Goal: Obtain resource: Obtain resource

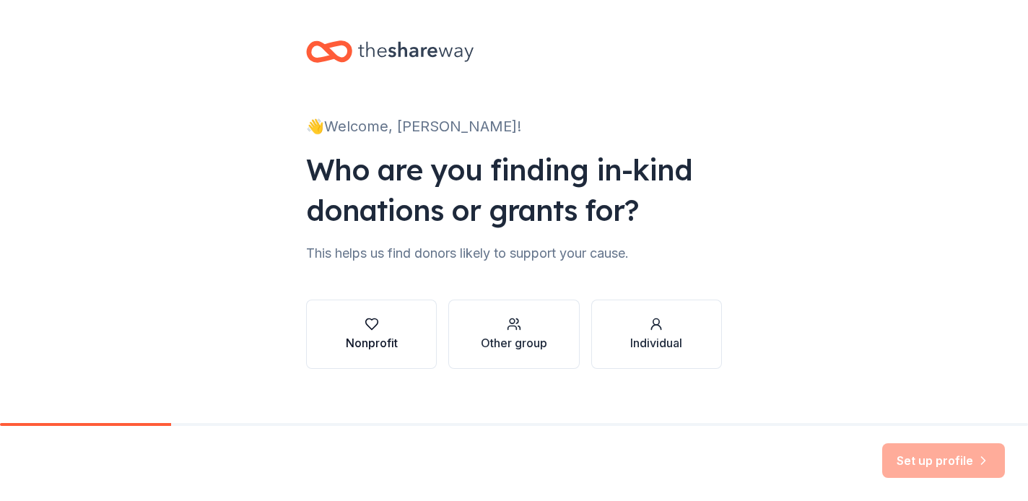
click at [409, 331] on button "Nonprofit" at bounding box center [371, 333] width 131 height 69
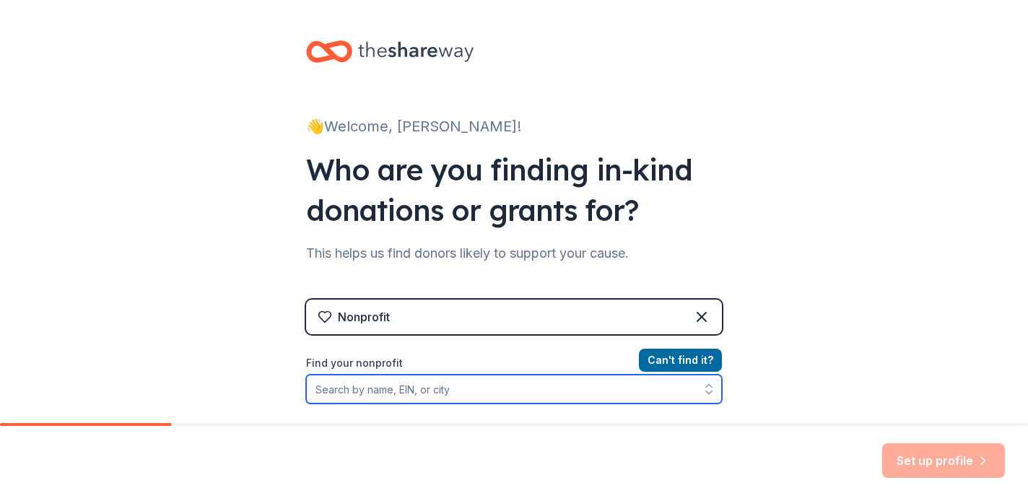
click at [475, 389] on input "Find your nonprofit" at bounding box center [514, 389] width 416 height 29
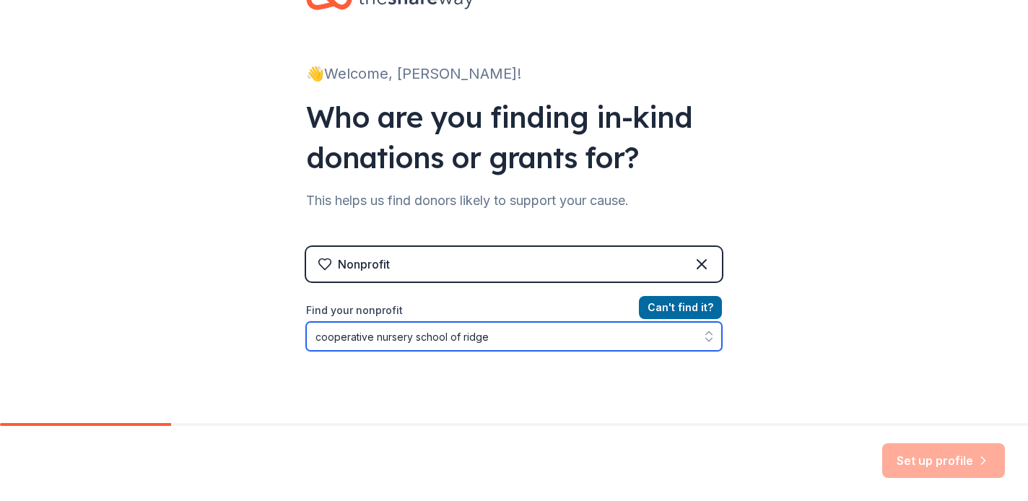
type input "cooperative nursery school of ridgew"
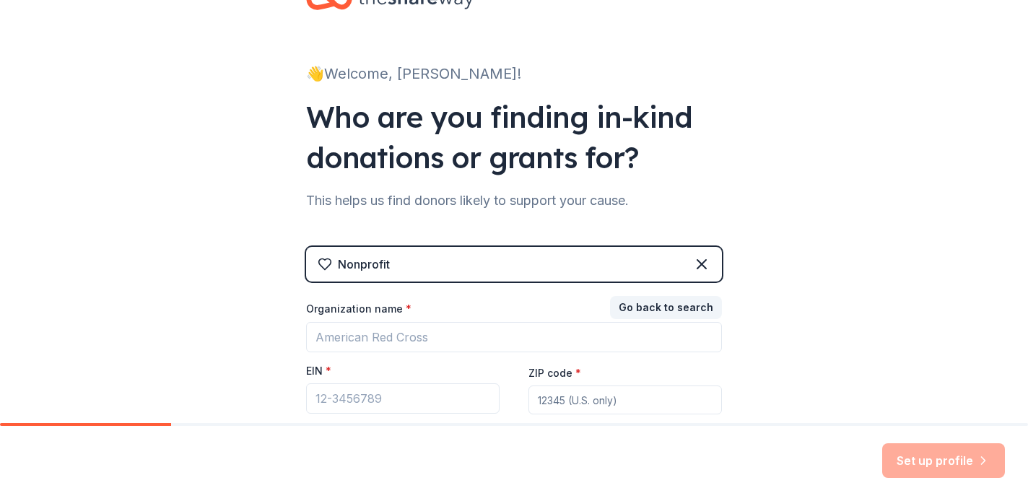
drag, startPoint x: 469, startPoint y: 391, endPoint x: 532, endPoint y: 268, distance: 137.8
click at [532, 268] on div "Nonprofit" at bounding box center [514, 264] width 416 height 35
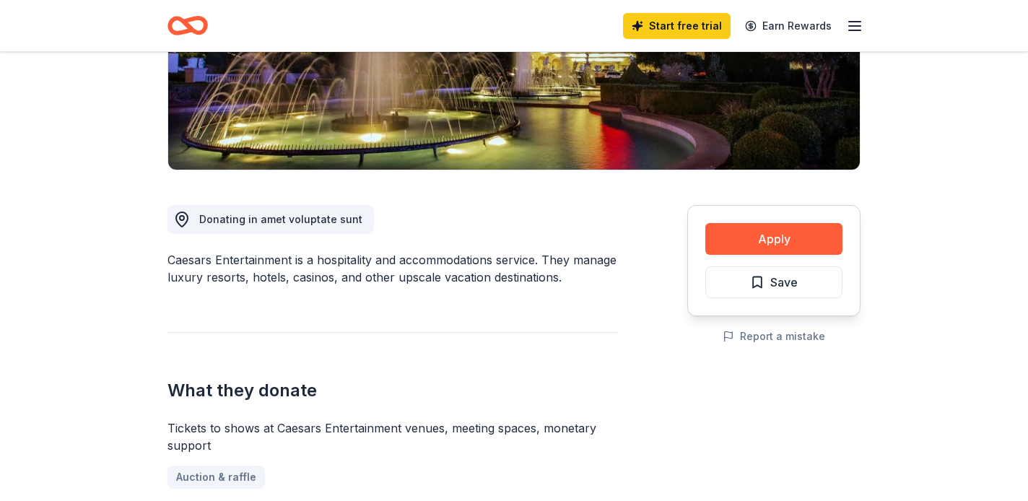
scroll to position [244, 0]
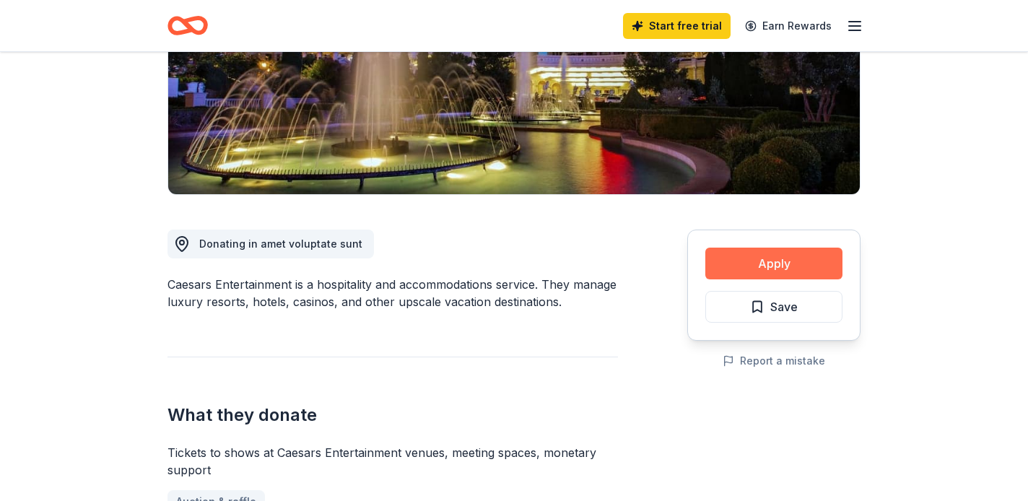
click at [732, 262] on button "Apply" at bounding box center [773, 264] width 137 height 32
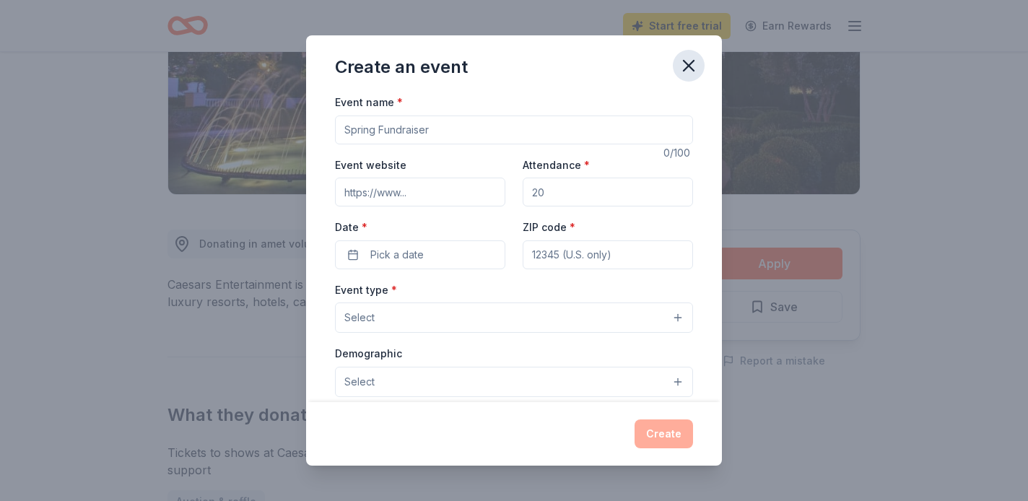
click at [687, 62] on icon "button" at bounding box center [688, 66] width 20 height 20
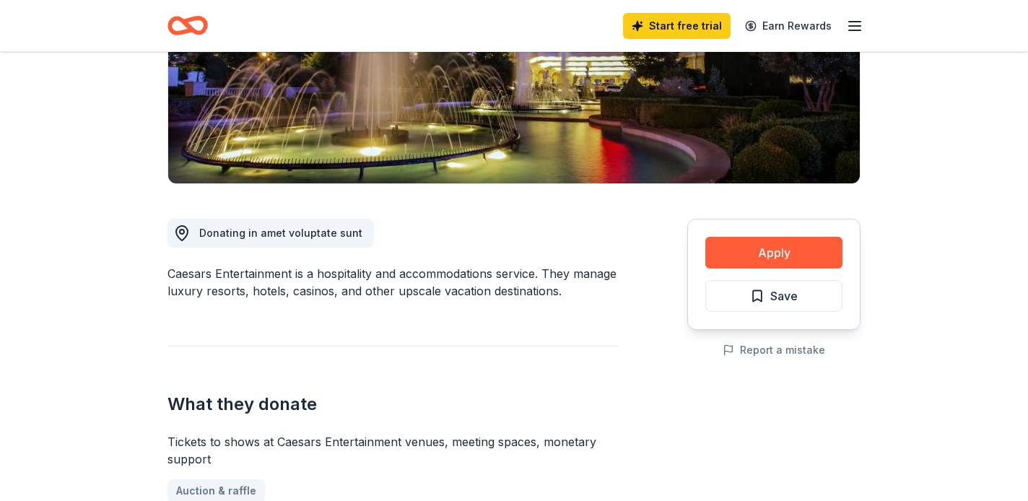
scroll to position [279, 0]
